Goal: Task Accomplishment & Management: Manage account settings

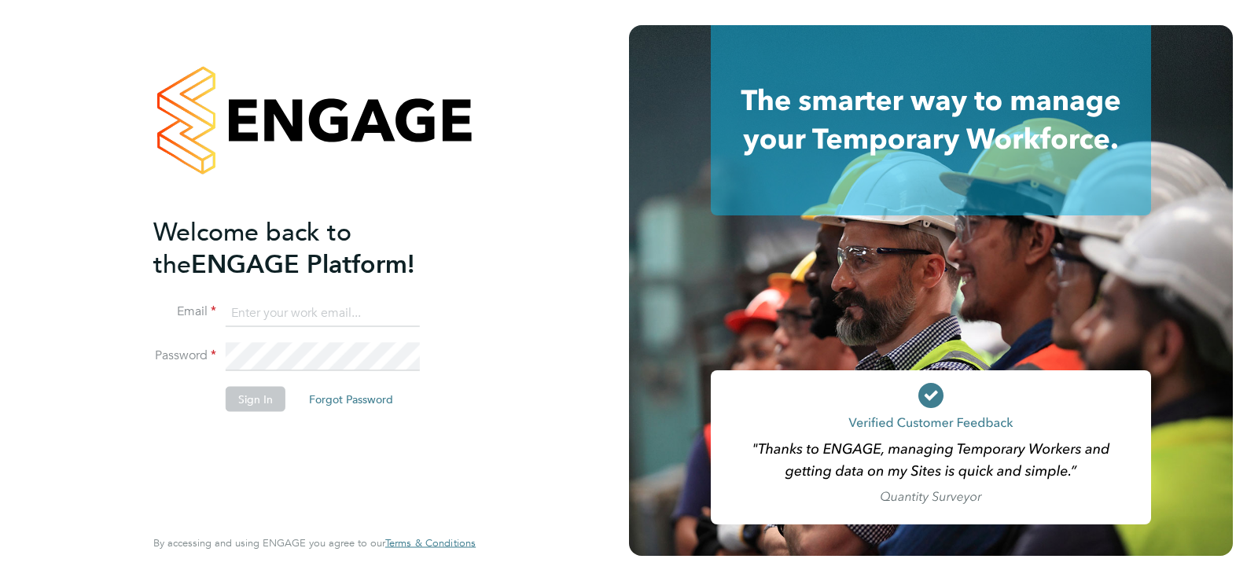
type input "alexandra.gergye@uk.g4s.com"
click at [270, 403] on button "Sign In" at bounding box center [256, 398] width 60 height 25
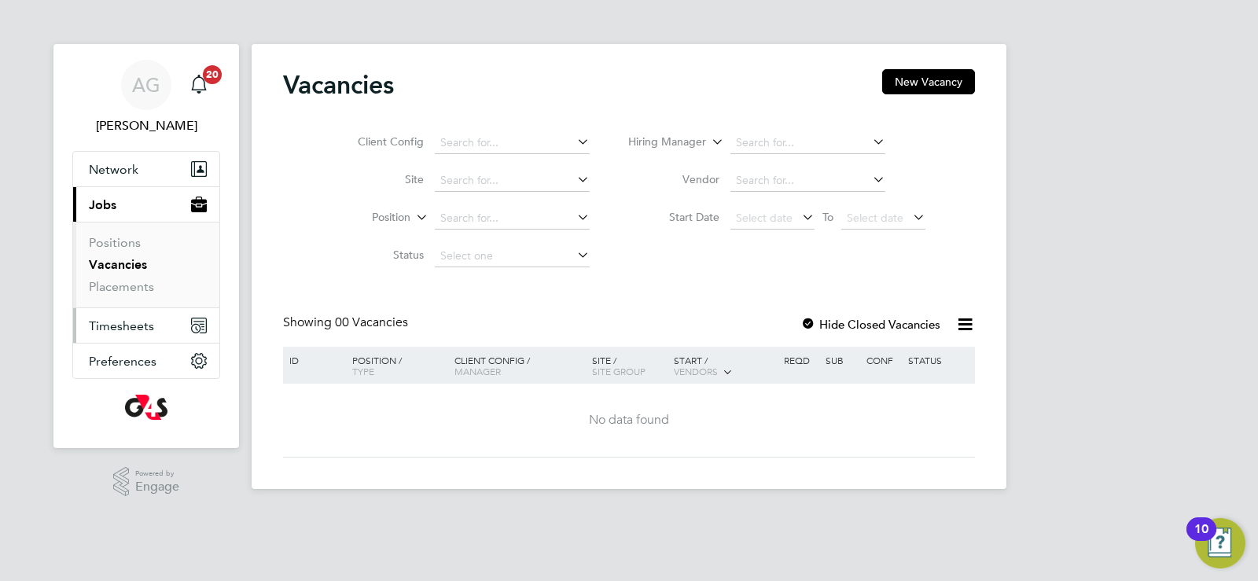
click at [95, 329] on span "Timesheets" at bounding box center [121, 325] width 65 height 15
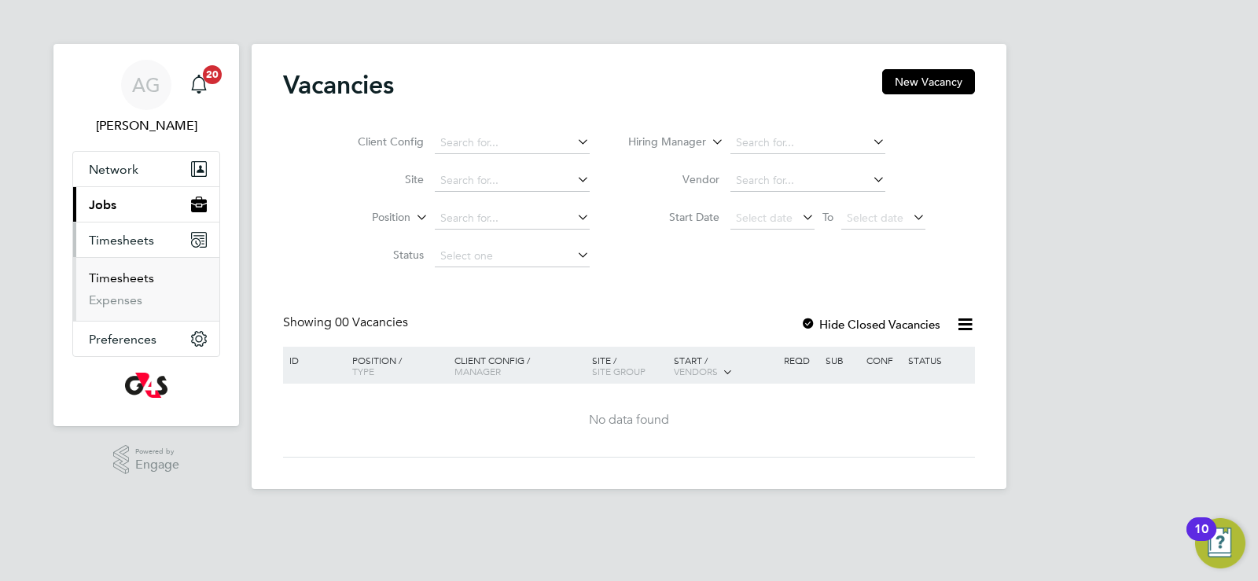
click at [95, 283] on link "Timesheets" at bounding box center [121, 277] width 65 height 15
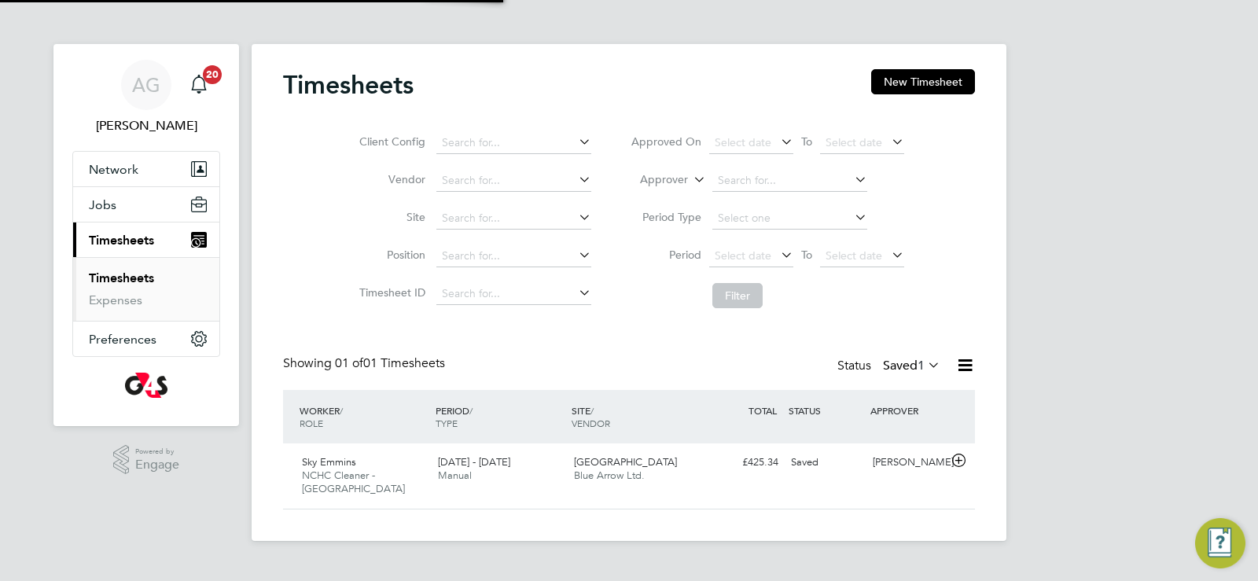
scroll to position [40, 137]
click at [918, 364] on span "1" at bounding box center [921, 366] width 7 height 16
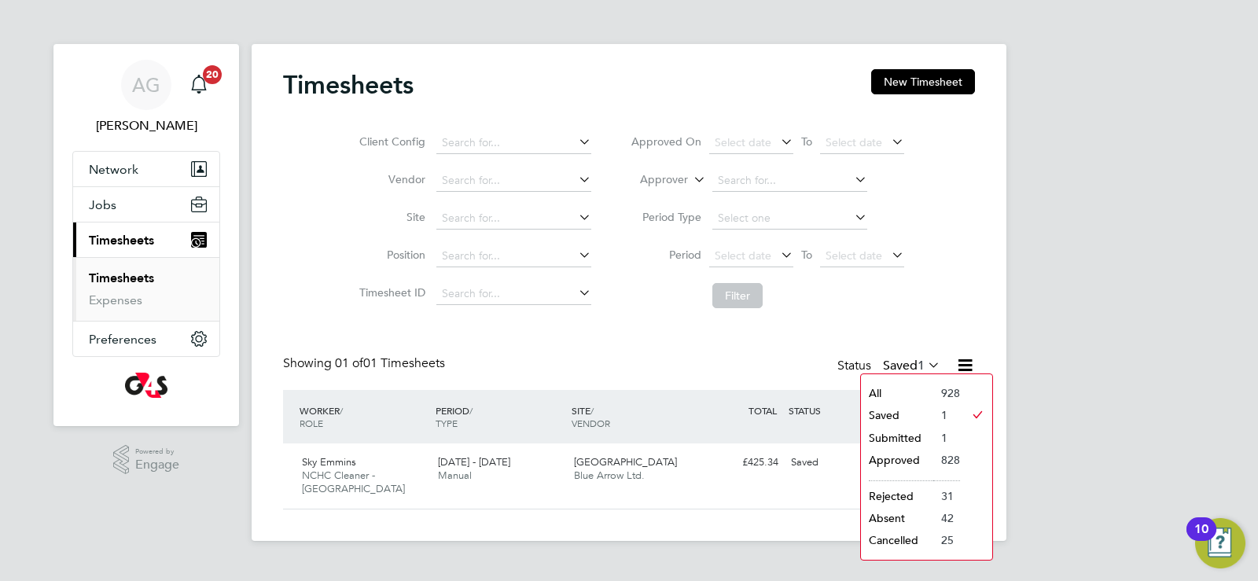
click at [897, 438] on li "Submitted" at bounding box center [897, 438] width 72 height 22
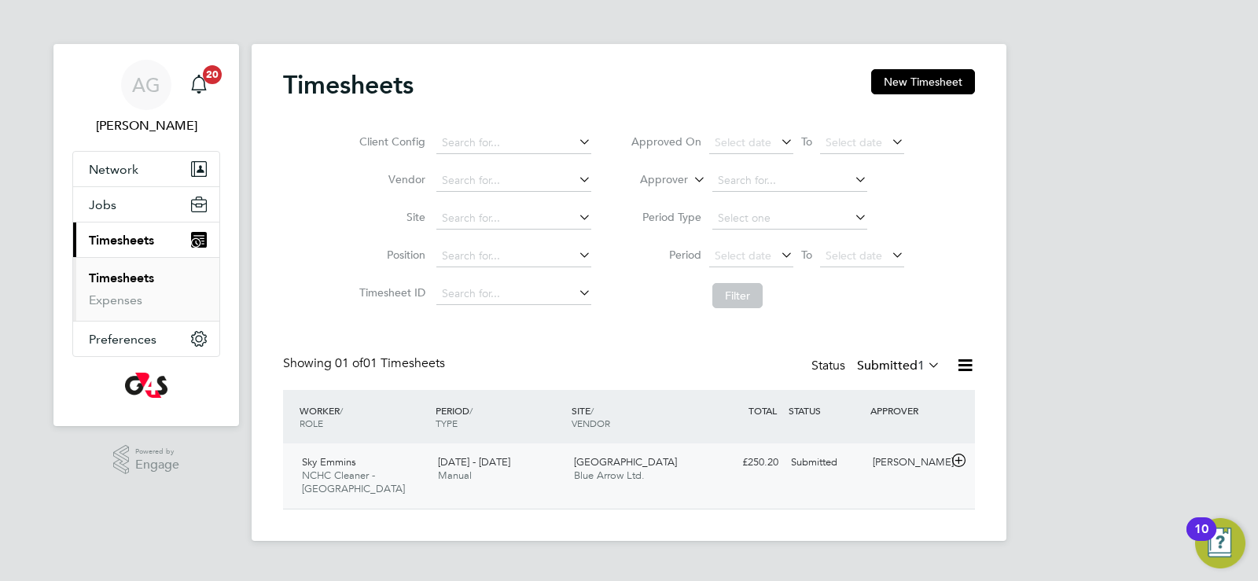
click at [558, 464] on div "22 - 28 Sep 2025 Manual" at bounding box center [500, 469] width 136 height 39
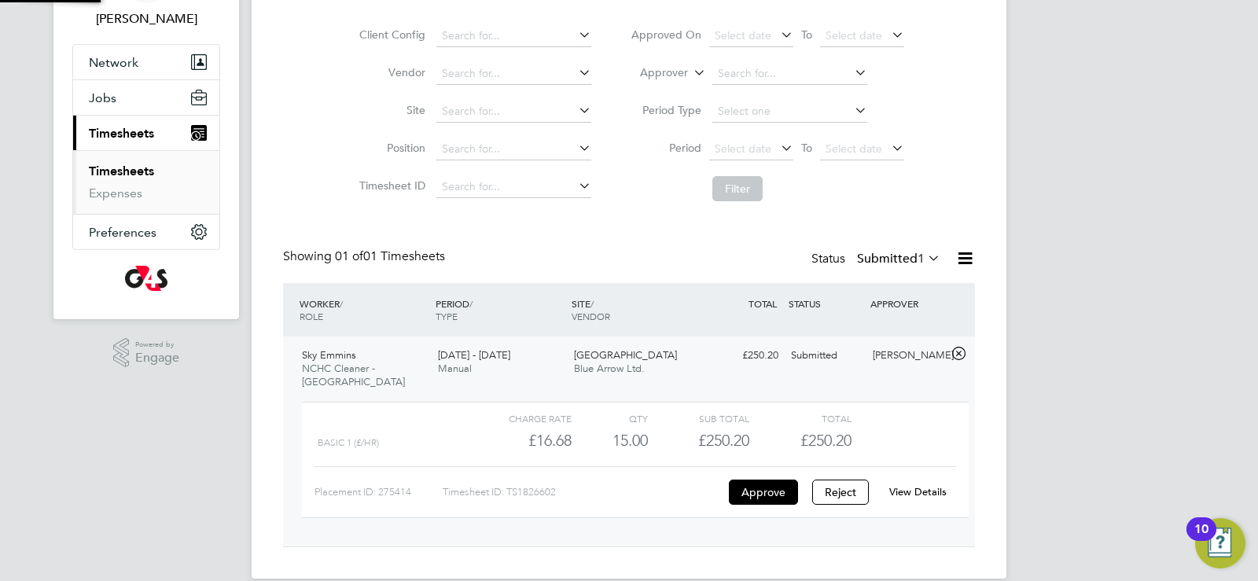
scroll to position [116, 0]
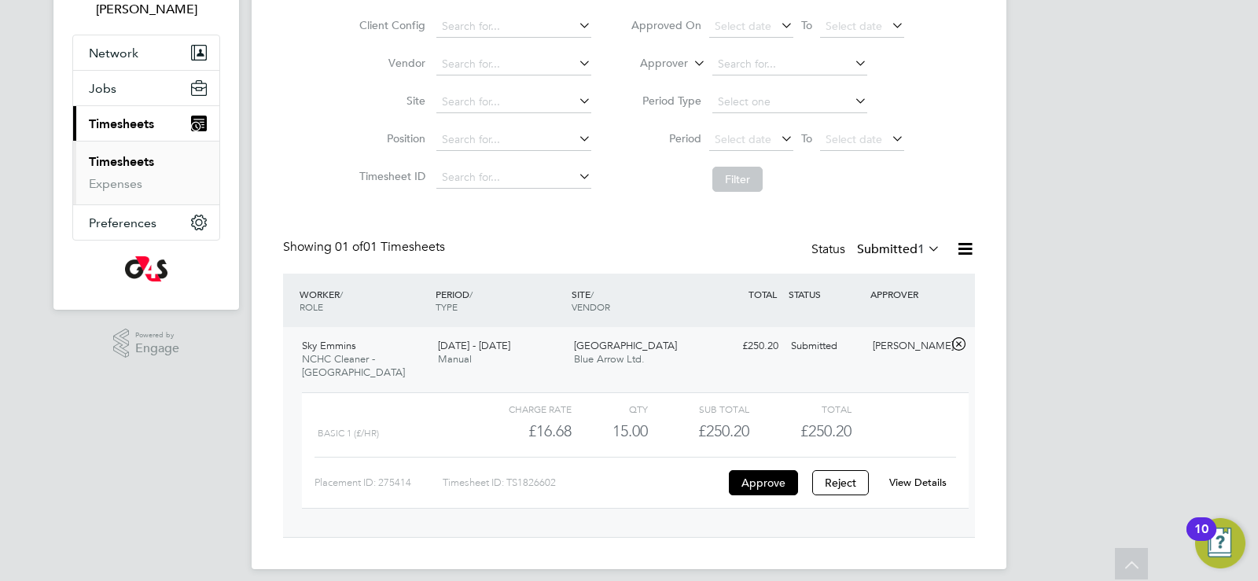
click at [910, 476] on link "View Details" at bounding box center [917, 482] width 57 height 13
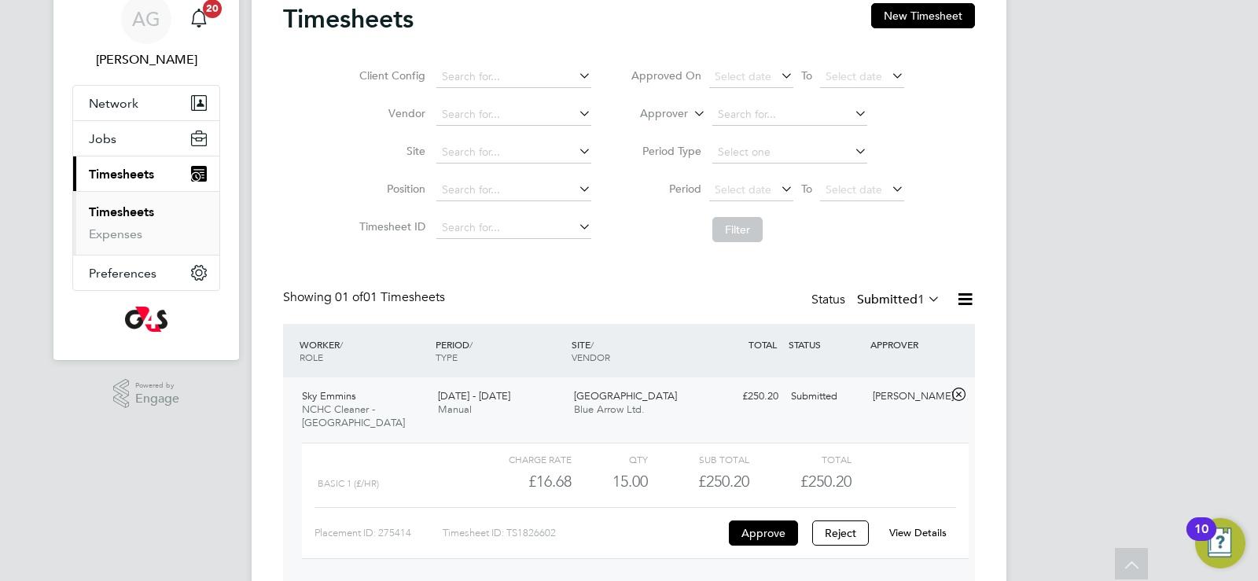
scroll to position [0, 0]
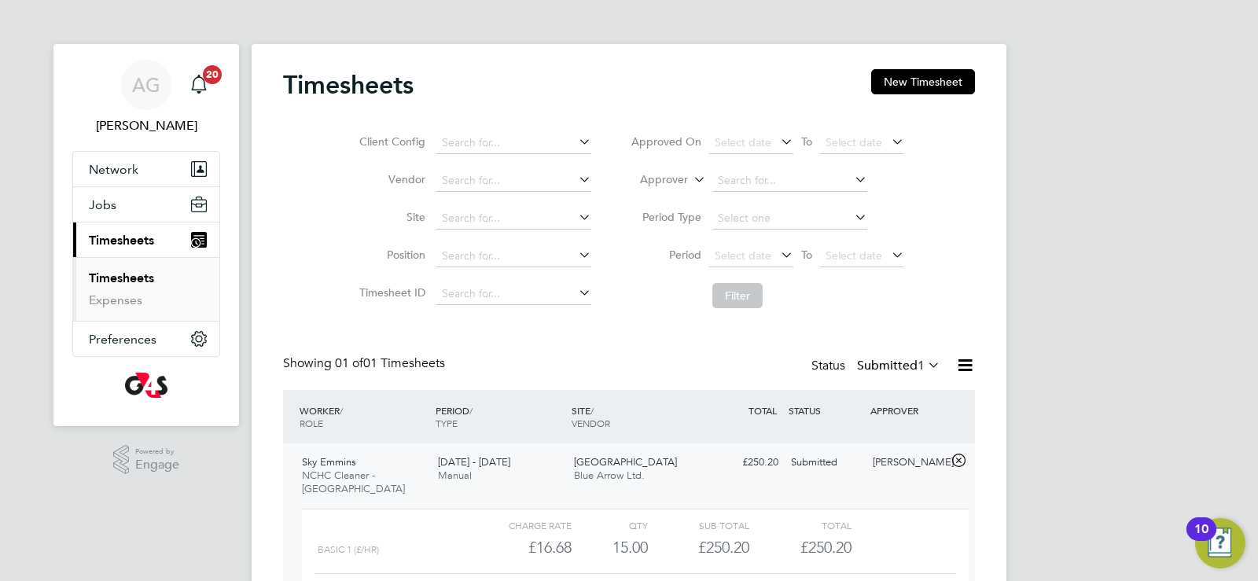
click at [123, 270] on ul "Timesheets Expenses" at bounding box center [146, 289] width 146 height 64
click at [122, 275] on link "Timesheets" at bounding box center [121, 277] width 65 height 15
click at [879, 363] on label "Submitted 1" at bounding box center [898, 366] width 83 height 16
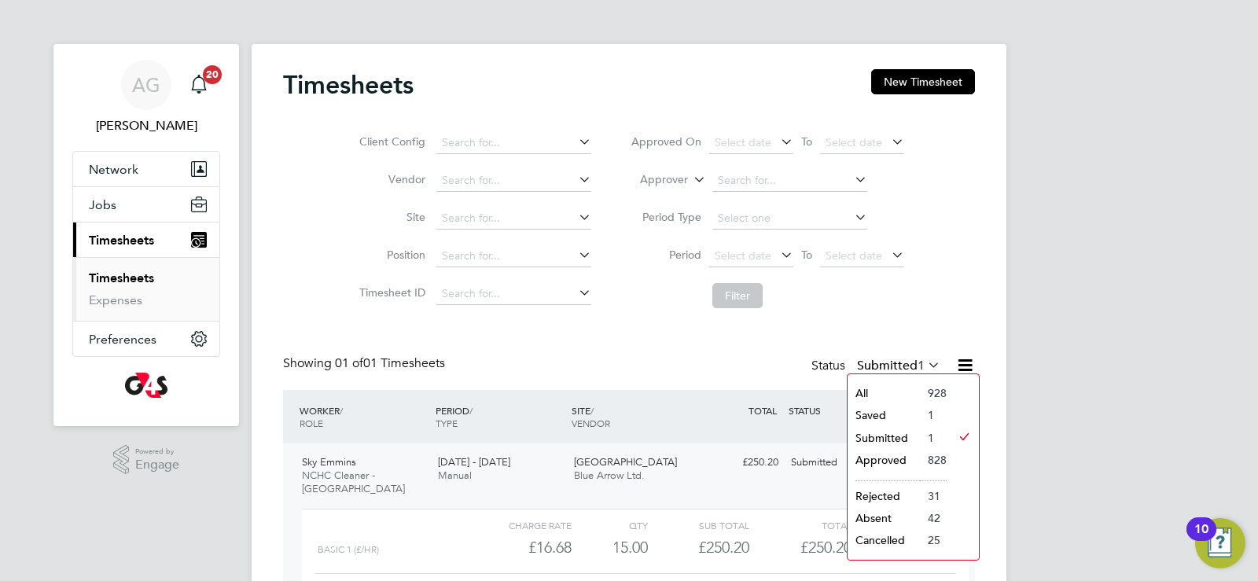
click at [876, 436] on li "Submitted" at bounding box center [884, 438] width 72 height 22
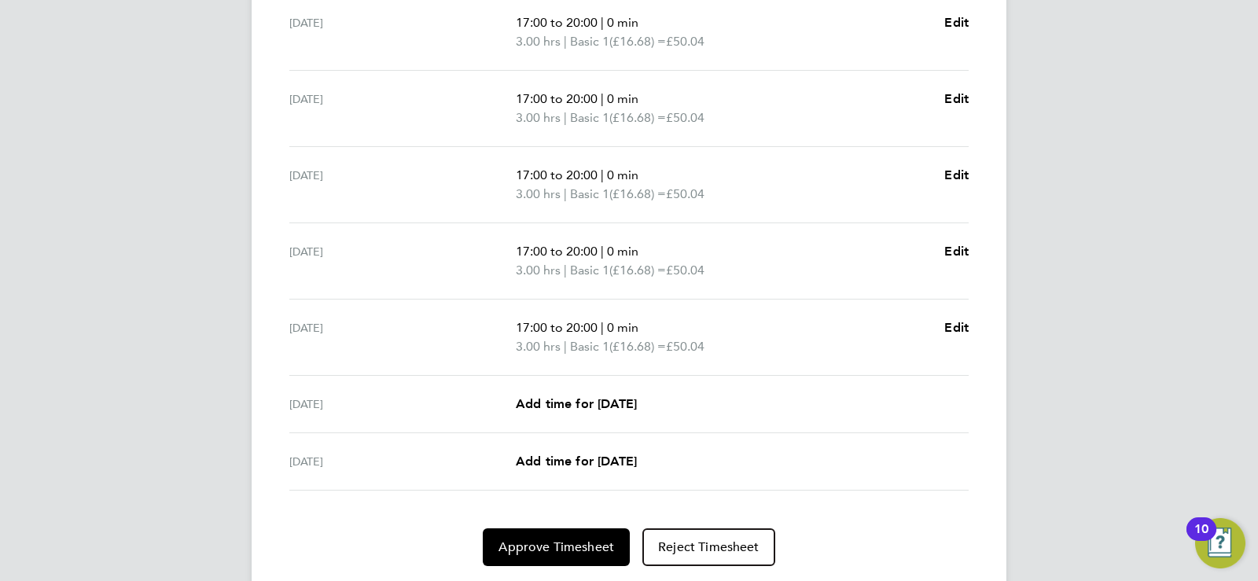
scroll to position [568, 0]
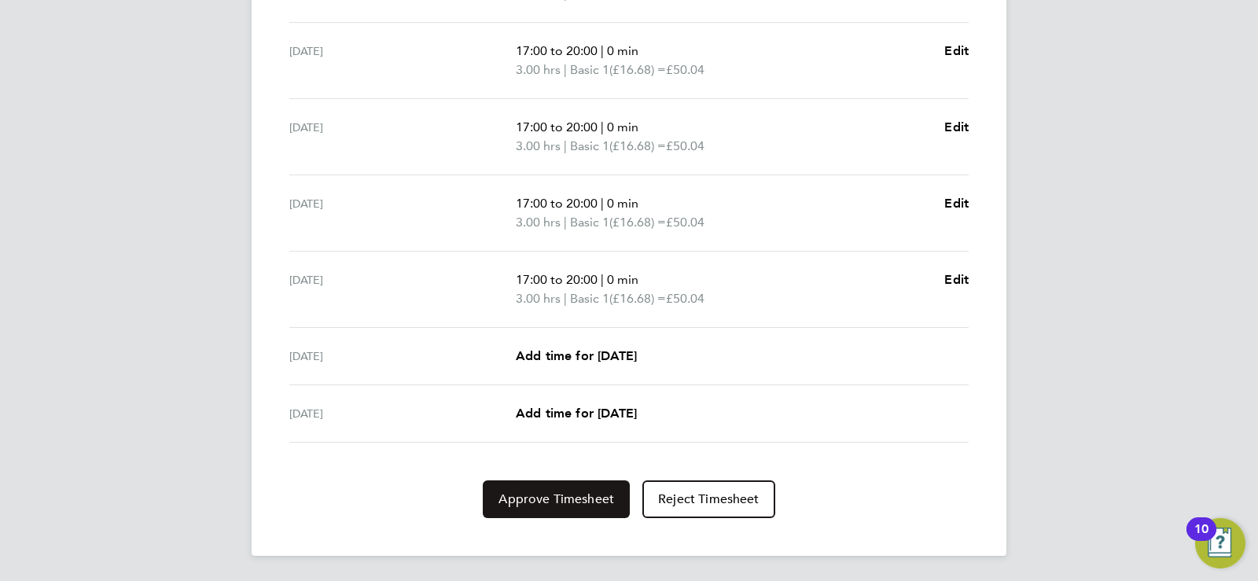
drag, startPoint x: 520, startPoint y: 492, endPoint x: 558, endPoint y: 477, distance: 41.3
click at [520, 492] on span "Approve Timesheet" at bounding box center [556, 499] width 116 height 16
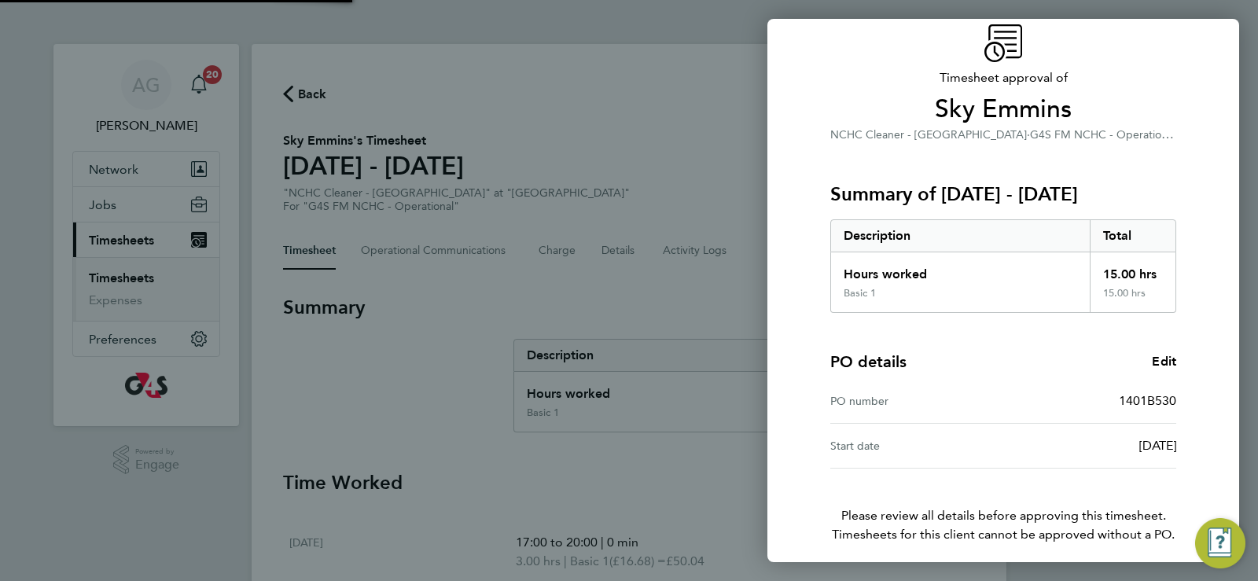
scroll to position [127, 0]
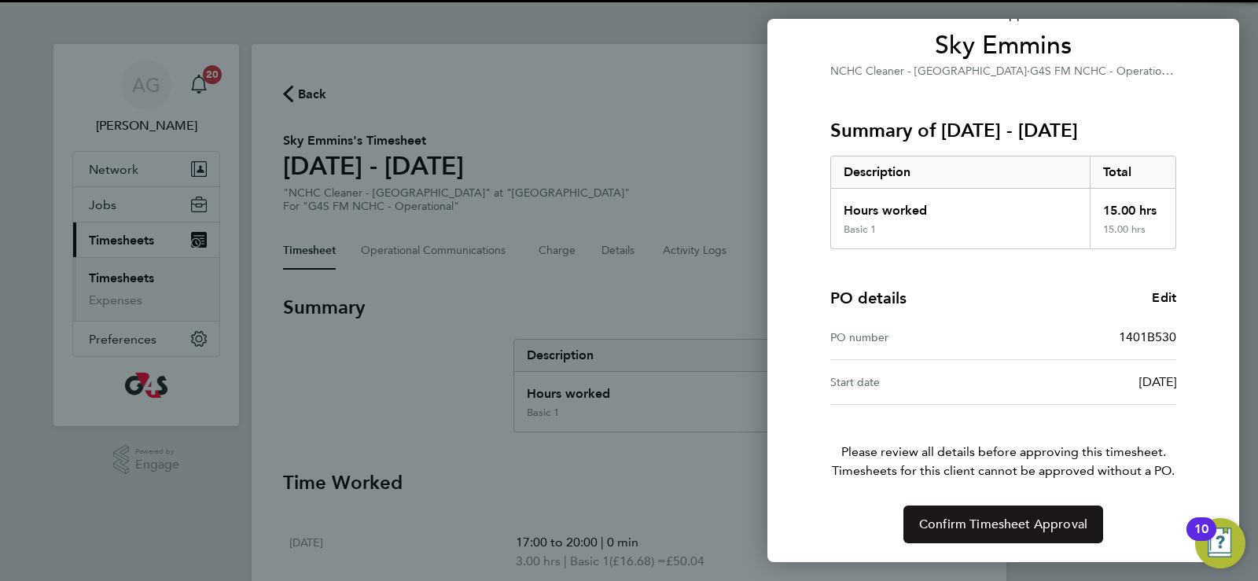
click at [980, 518] on span "Confirm Timesheet Approval" at bounding box center [1003, 525] width 168 height 16
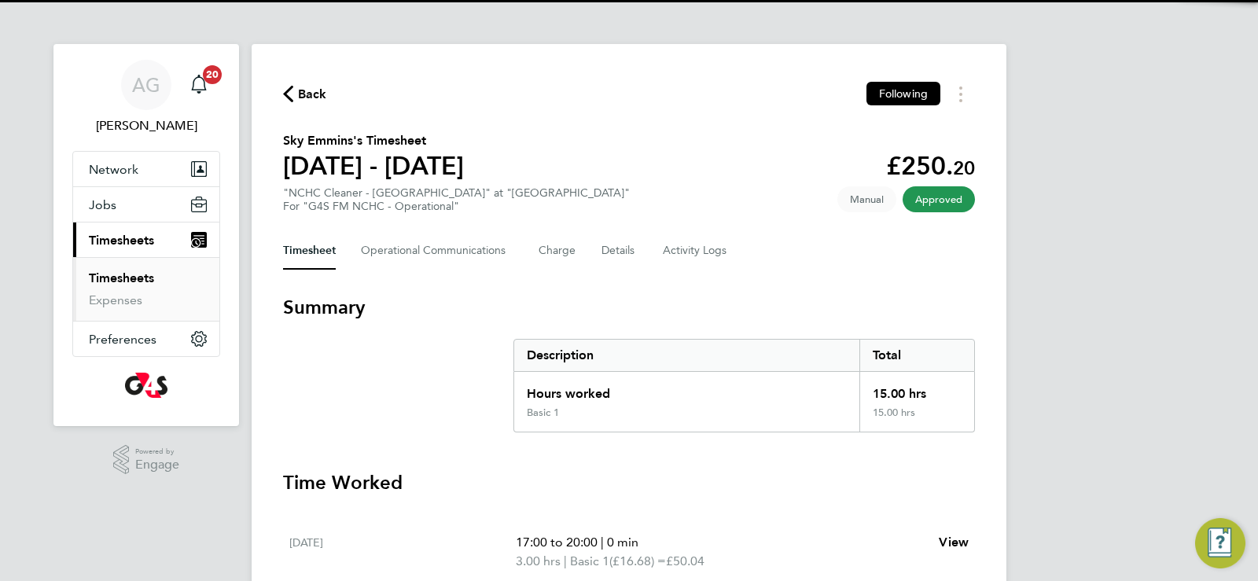
click at [93, 273] on link "Timesheets" at bounding box center [121, 277] width 65 height 15
